Goal: Task Accomplishment & Management: Manage account settings

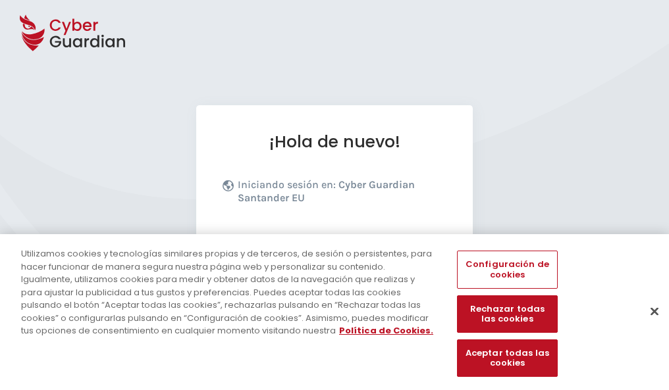
scroll to position [161, 0]
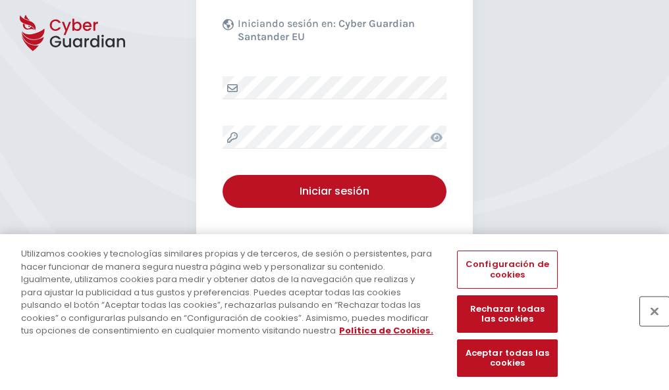
click at [648, 325] on button "Cerrar" at bounding box center [654, 311] width 29 height 29
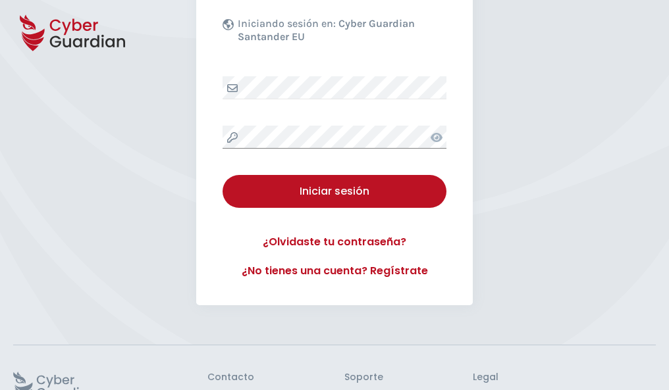
scroll to position [256, 0]
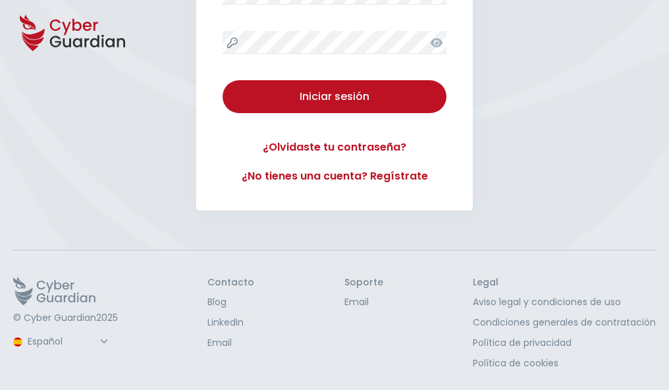
click at [222, 80] on button "Iniciar sesión" at bounding box center [334, 96] width 224 height 33
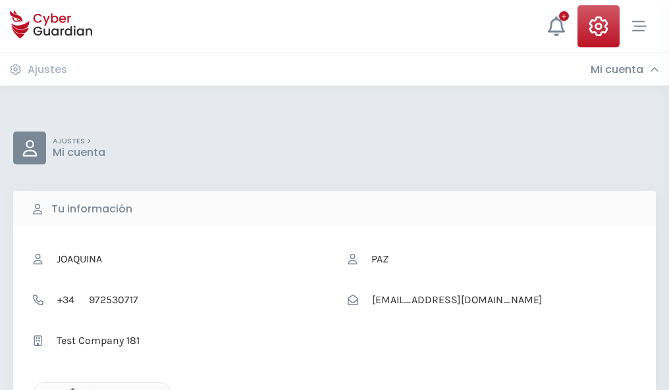
click at [69, 389] on icon "button" at bounding box center [69, 393] width 11 height 11
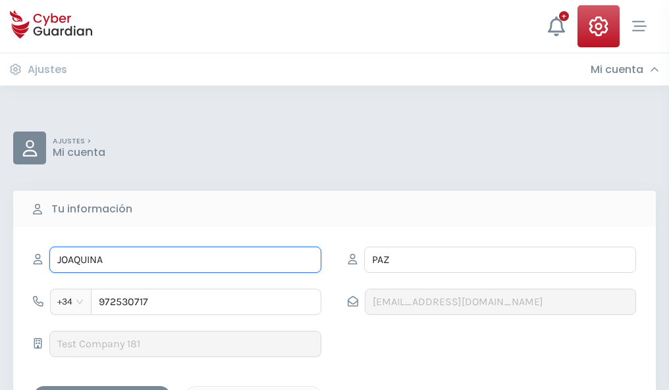
click at [185, 260] on input "JOAQUINA" at bounding box center [185, 260] width 272 height 26
type input "J"
type input "David"
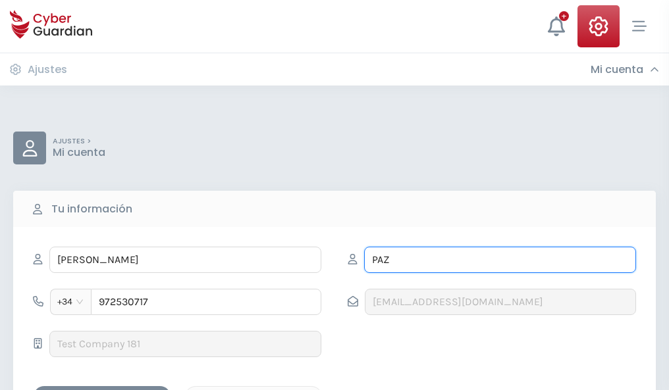
click at [500, 260] on input "PAZ" at bounding box center [500, 260] width 272 height 26
type input "P"
type input "Sevillano"
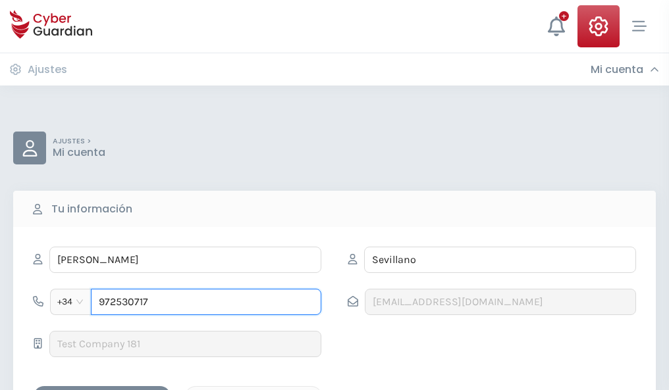
click at [206, 302] on input "972530717" at bounding box center [206, 302] width 230 height 26
type input "9"
type input "874583906"
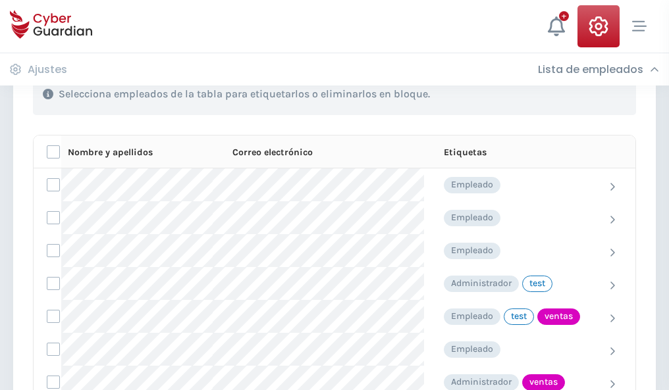
scroll to position [596, 0]
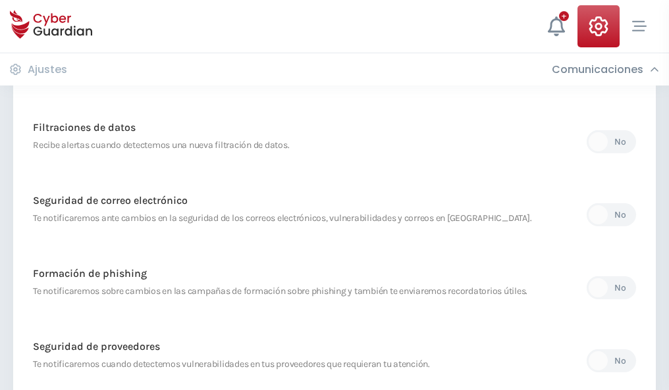
scroll to position [693, 0]
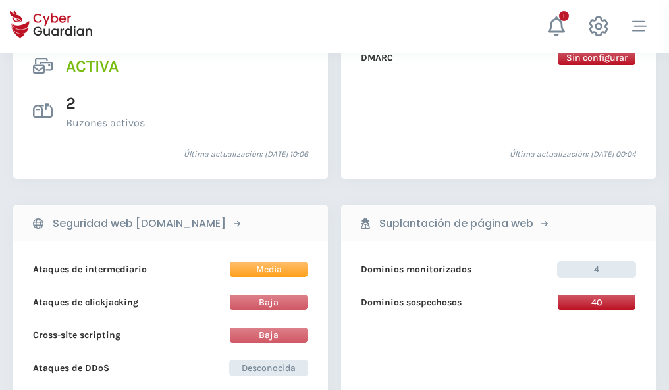
scroll to position [1337, 0]
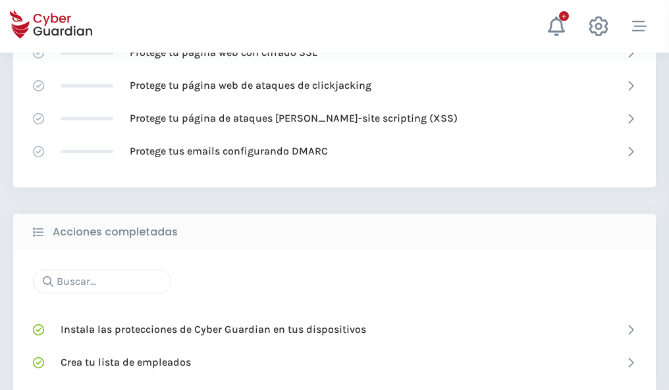
scroll to position [877, 0]
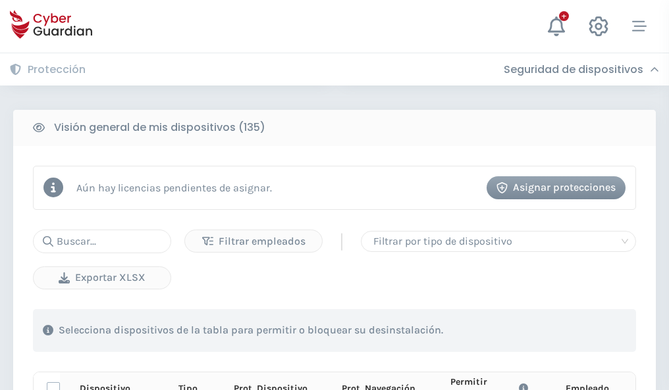
scroll to position [1163, 0]
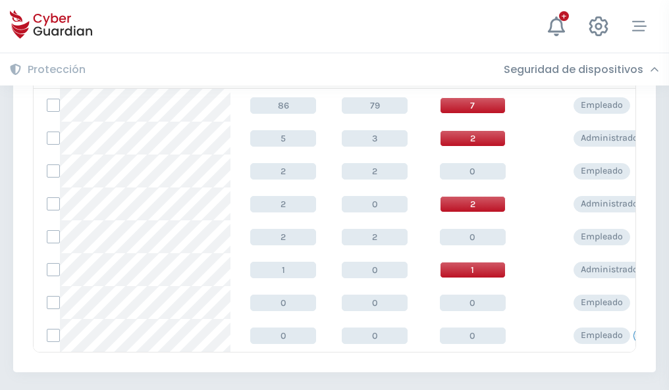
scroll to position [611, 0]
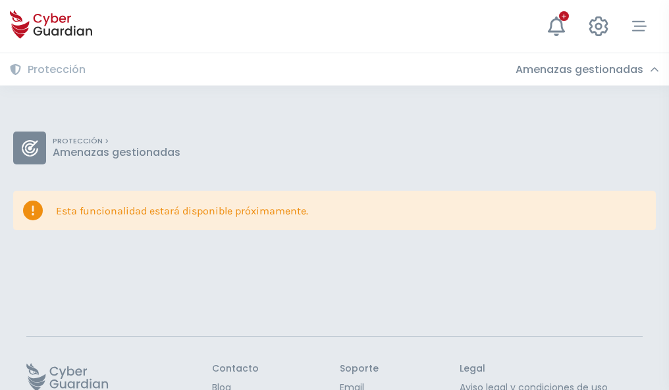
scroll to position [86, 0]
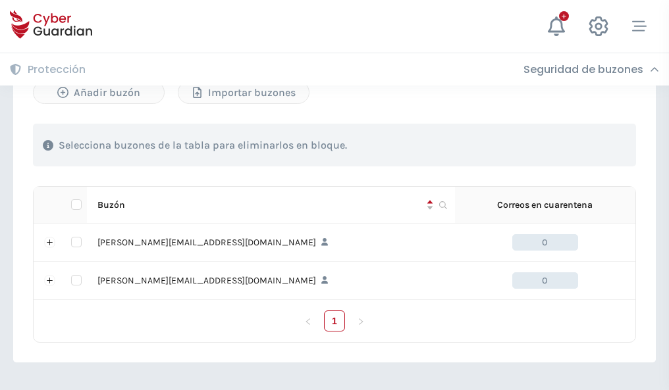
scroll to position [572, 0]
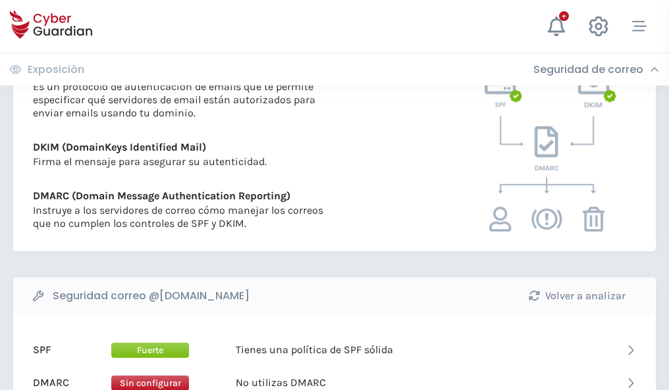
scroll to position [710, 0]
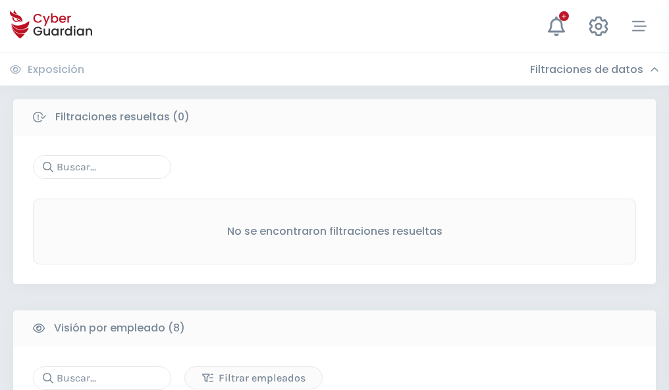
scroll to position [1121, 0]
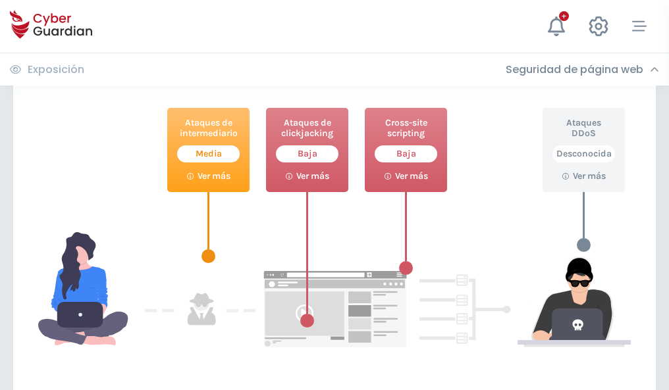
scroll to position [717, 0]
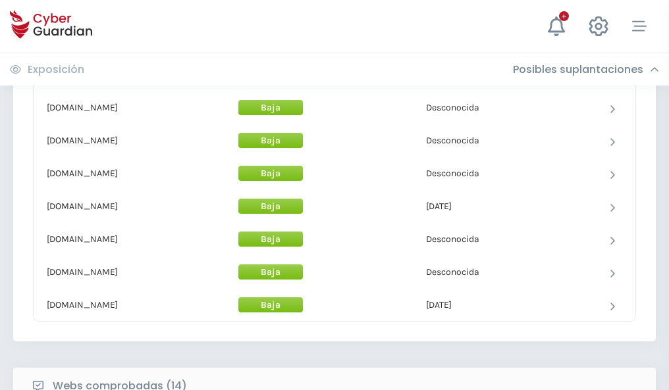
scroll to position [1283, 0]
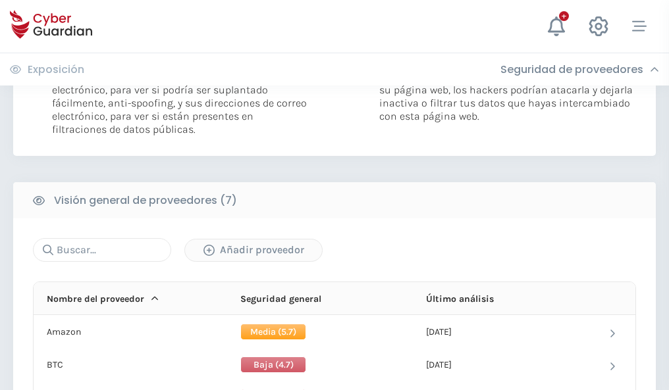
scroll to position [881, 0]
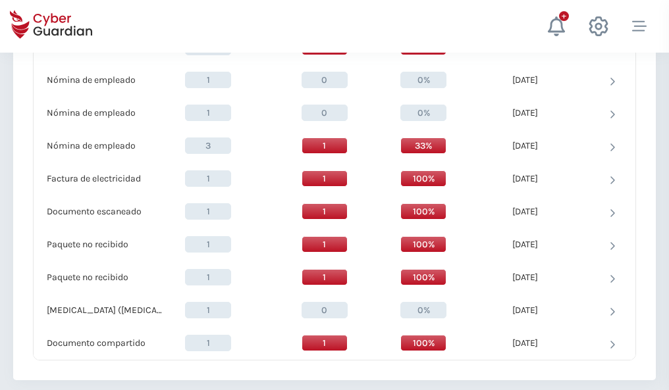
scroll to position [1364, 0]
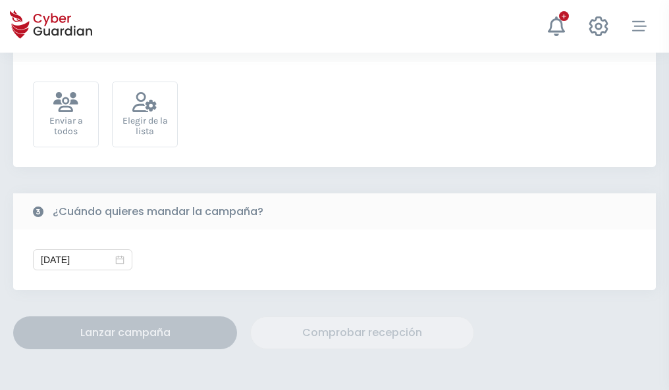
scroll to position [482, 0]
